Goal: Transaction & Acquisition: Purchase product/service

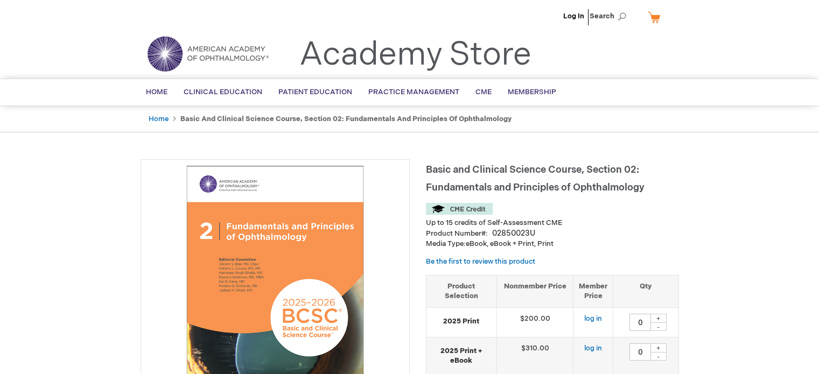
type input "0"
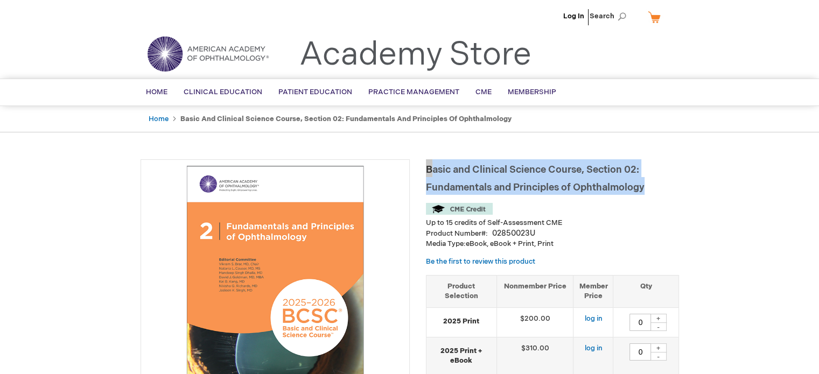
drag, startPoint x: 427, startPoint y: 169, endPoint x: 647, endPoint y: 185, distance: 220.9
click at [647, 185] on h1 "Basic and Clinical Science Course, Section 02: Fundamentals and Principles of O…" at bounding box center [552, 177] width 253 height 36
copy span "Basic and Clinical Science Course, Section 02: Fundamentals and Principles of O…"
click at [291, 240] on img at bounding box center [275, 293] width 257 height 257
drag, startPoint x: 300, startPoint y: 208, endPoint x: 341, endPoint y: 191, distance: 44.2
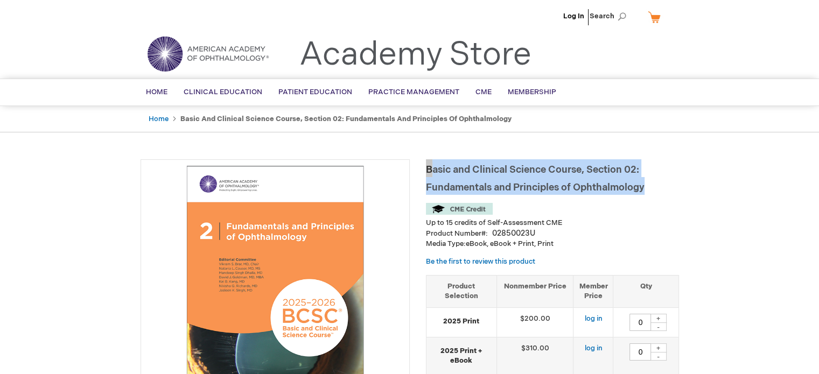
click at [299, 207] on img at bounding box center [275, 293] width 257 height 257
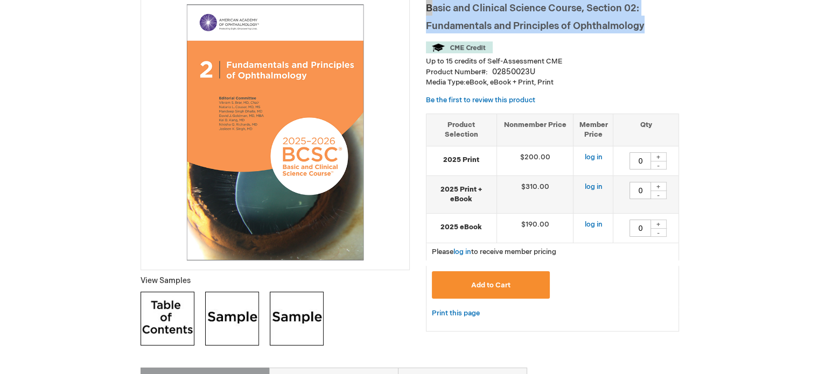
scroll to position [108, 0]
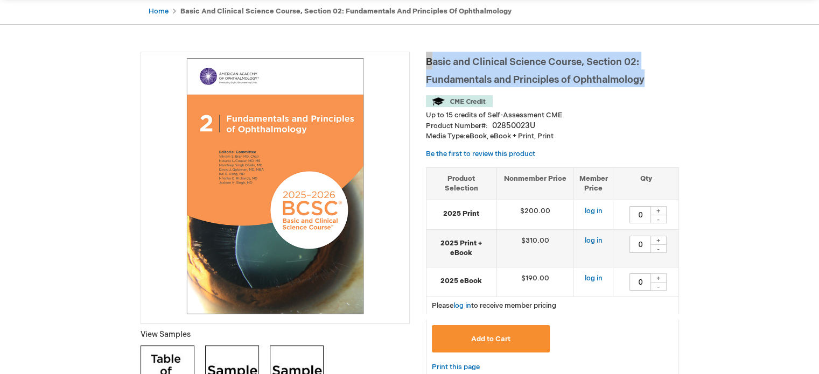
drag, startPoint x: 336, startPoint y: 264, endPoint x: 354, endPoint y: 264, distance: 18.3
click at [336, 264] on img at bounding box center [275, 186] width 257 height 257
